Goal: Use online tool/utility: Utilize a website feature to perform a specific function

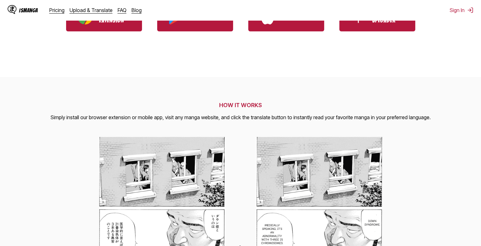
scroll to position [189, 0]
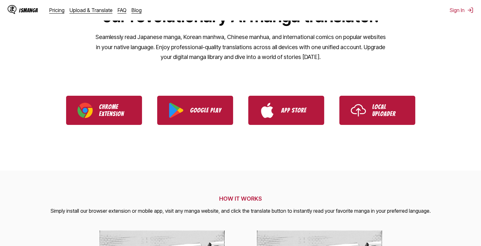
scroll to position [94, 0]
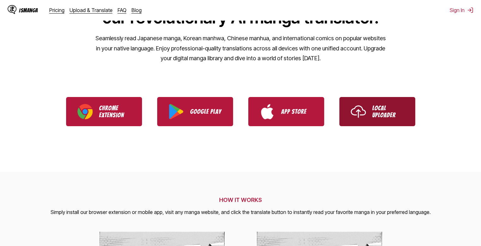
click at [352, 115] on img "Use IsManga Local Uploader" at bounding box center [358, 111] width 15 height 15
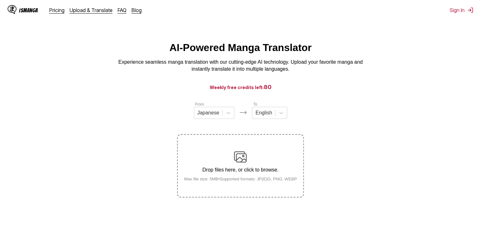
click at [253, 151] on div "Drop files here, or click to browse. Max file size: 5MB • Supported formats: JP…" at bounding box center [240, 165] width 123 height 31
click at [0, 0] on input "Drop files here, or click to browse. Max file size: 5MB • Supported formats: JP…" at bounding box center [0, 0] width 0 height 0
click at [216, 116] on div at bounding box center [209, 112] width 22 height 7
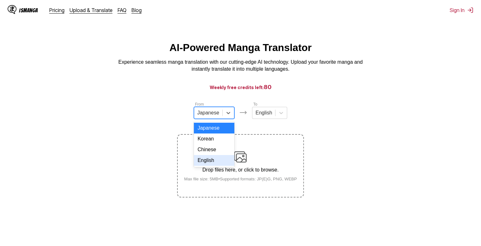
click at [210, 166] on div "English" at bounding box center [214, 160] width 41 height 11
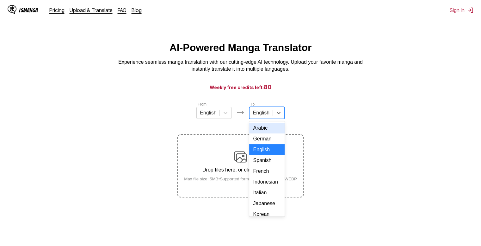
click at [264, 116] on div at bounding box center [261, 112] width 16 height 7
click at [263, 132] on div "Arabic" at bounding box center [266, 128] width 35 height 11
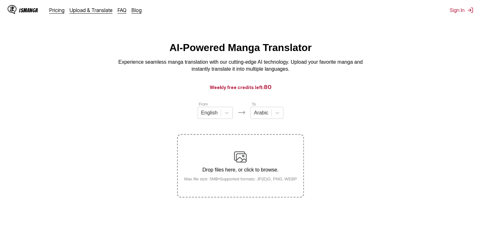
click at [227, 157] on div "Drop files here, or click to browse. Max file size: 5MB • Supported formats: JP…" at bounding box center [240, 165] width 123 height 31
click at [0, 0] on input "Drop files here, or click to browse. Max file size: 5MB • Supported formats: JP…" at bounding box center [0, 0] width 0 height 0
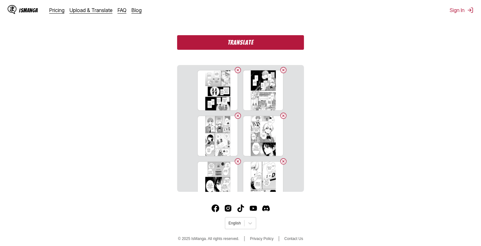
click at [255, 44] on button "Translate" at bounding box center [240, 42] width 127 height 15
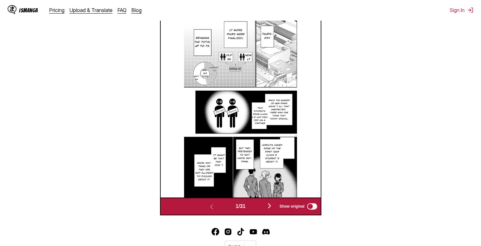
scroll to position [264, 0]
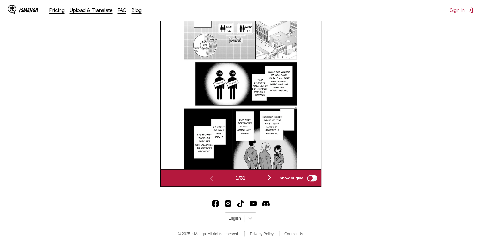
click at [275, 177] on button "button" at bounding box center [270, 177] width 38 height 9
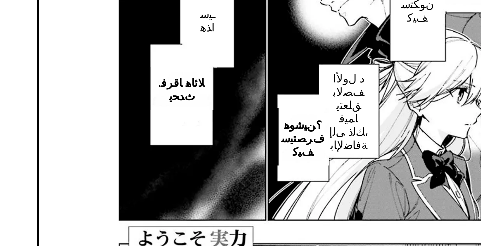
scroll to position [254, 0]
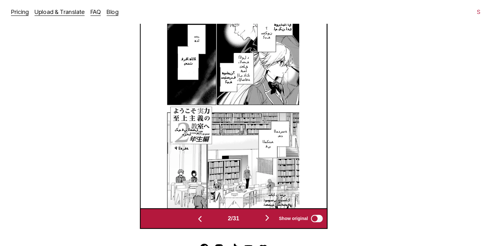
click at [269, 186] on img "button" at bounding box center [270, 187] width 8 height 8
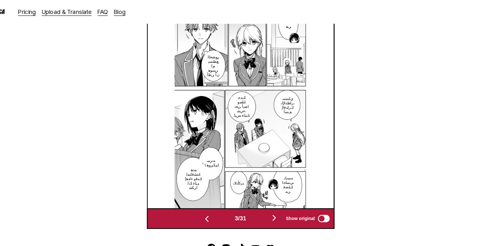
click at [263, 186] on button "button" at bounding box center [270, 187] width 38 height 9
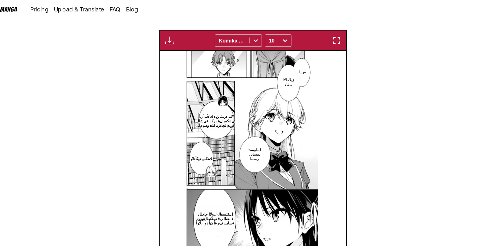
scroll to position [207, 0]
